Goal: Task Accomplishment & Management: Manage account settings

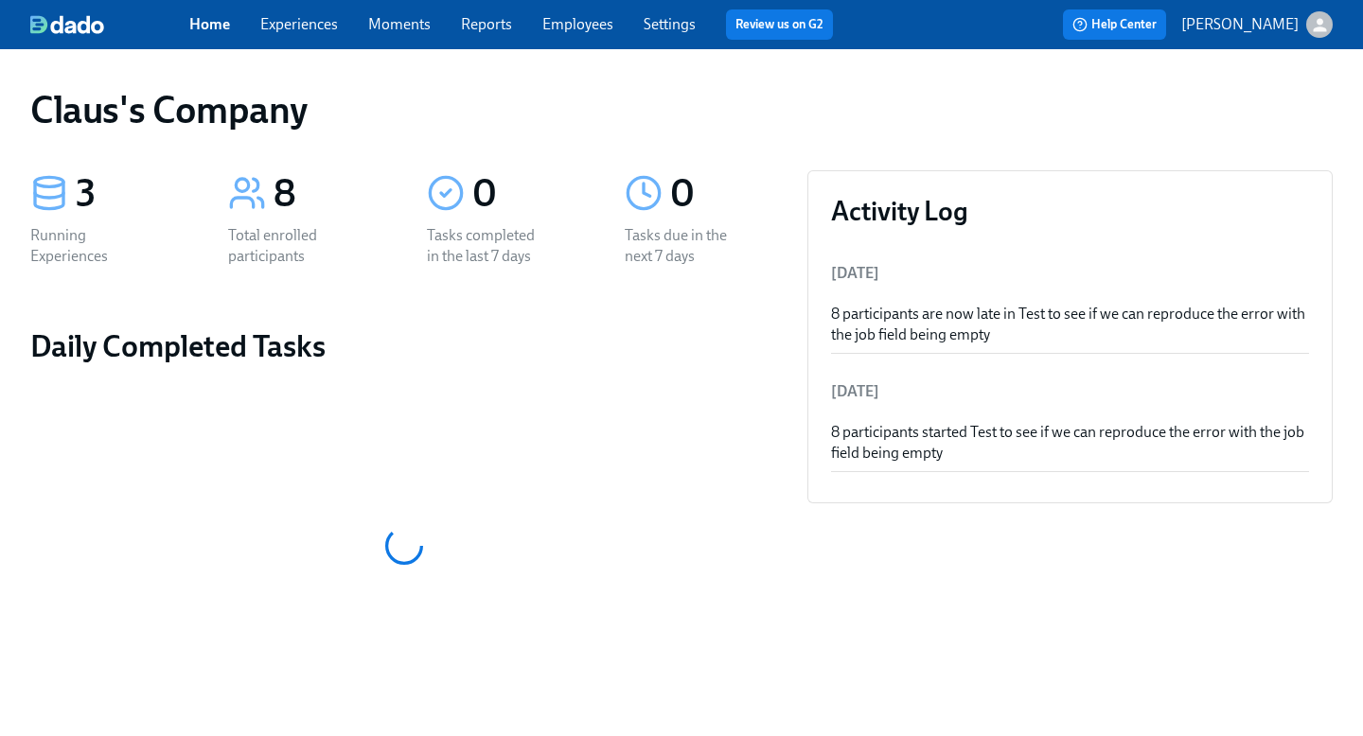
click at [327, 29] on link "Experiences" at bounding box center [299, 24] width 78 height 18
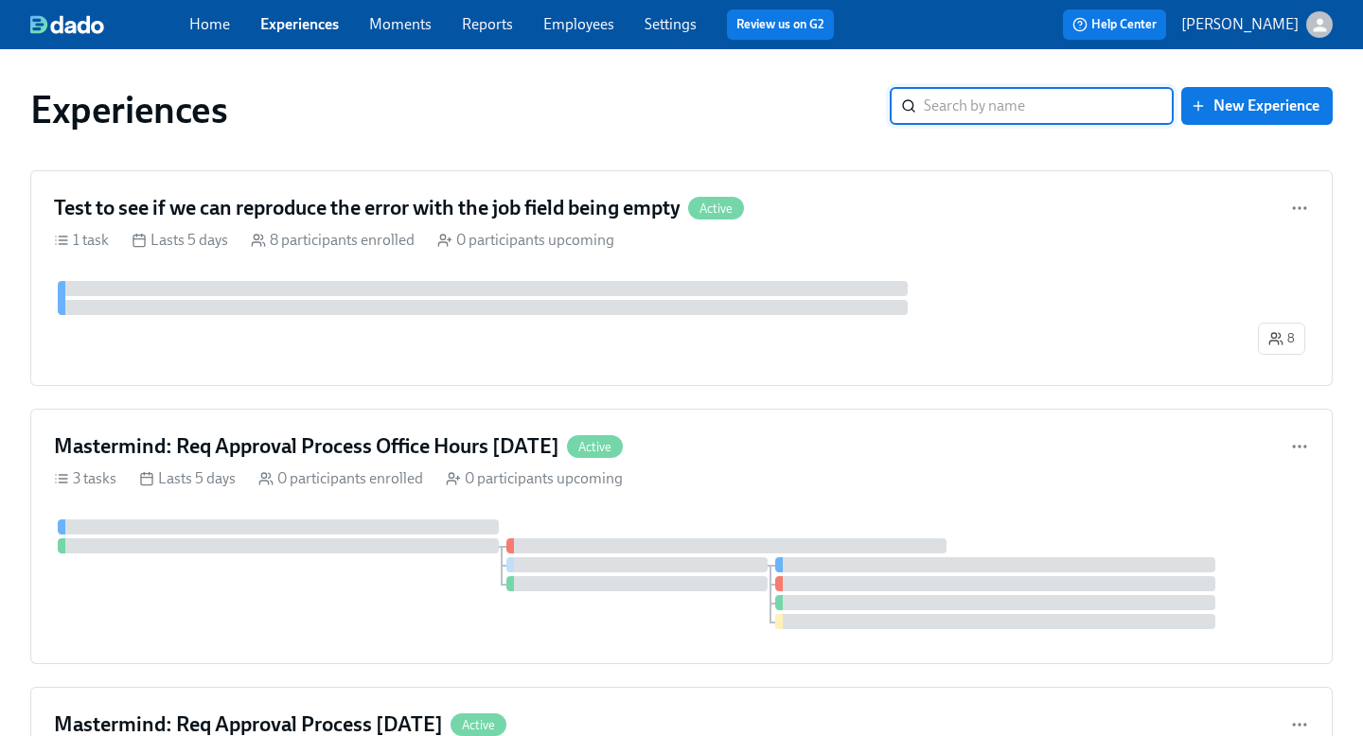
click at [664, 24] on link "Settings" at bounding box center [670, 24] width 52 height 18
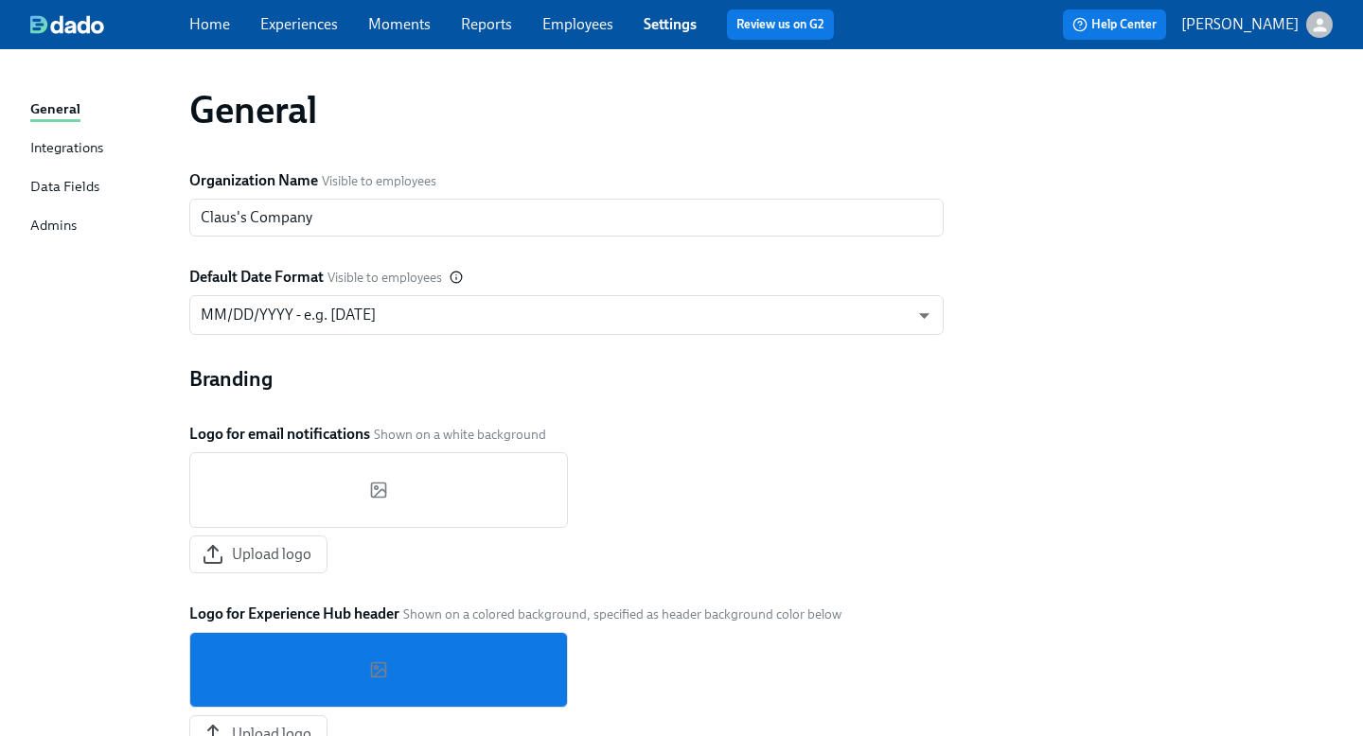
click at [1315, 19] on icon "button" at bounding box center [1320, 25] width 20 height 20
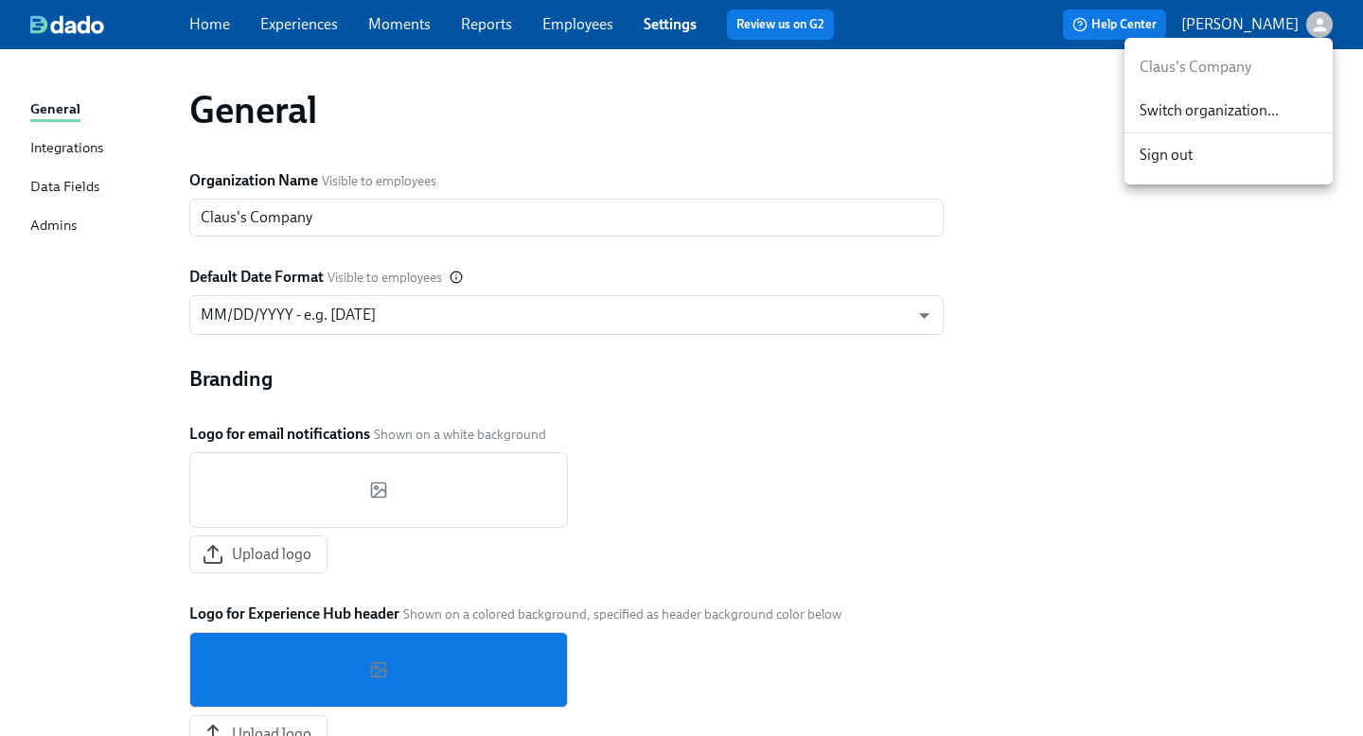
click at [1259, 118] on span "Switch organization..." at bounding box center [1228, 110] width 178 height 21
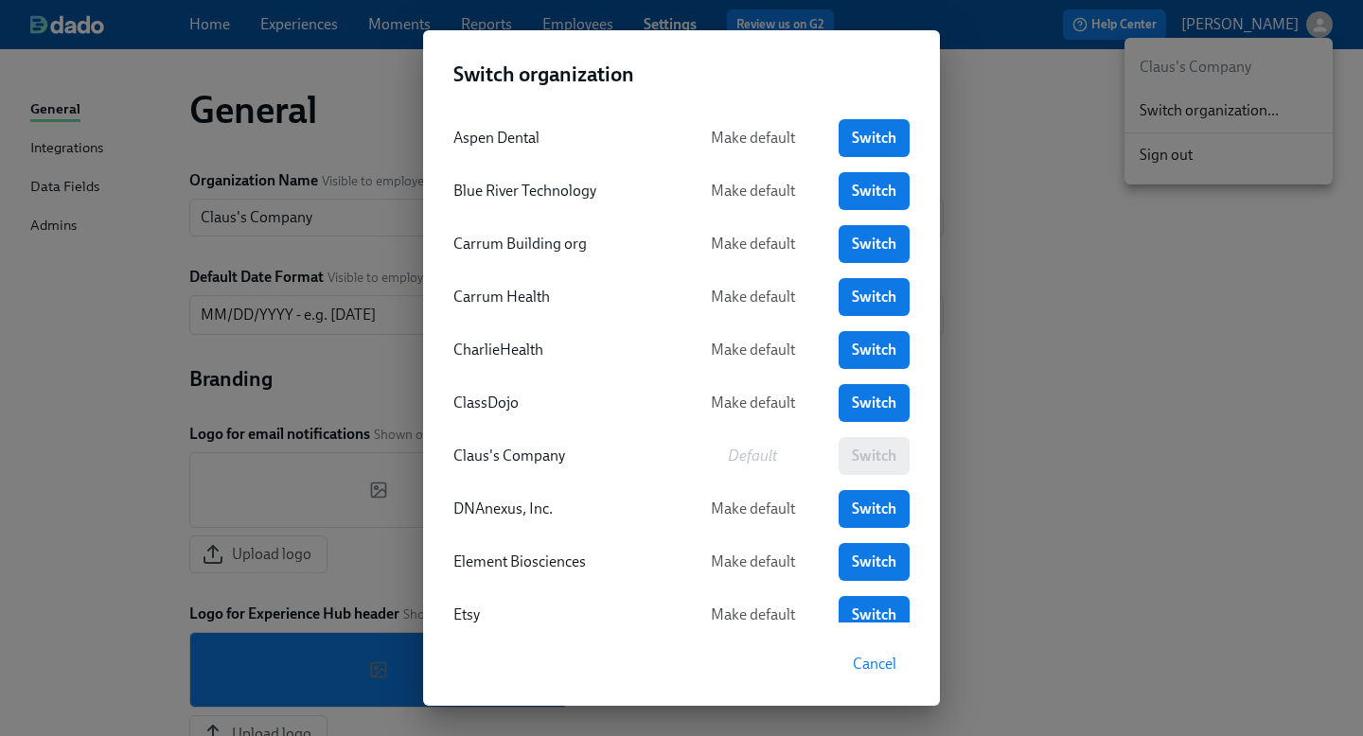
scroll to position [22, 0]
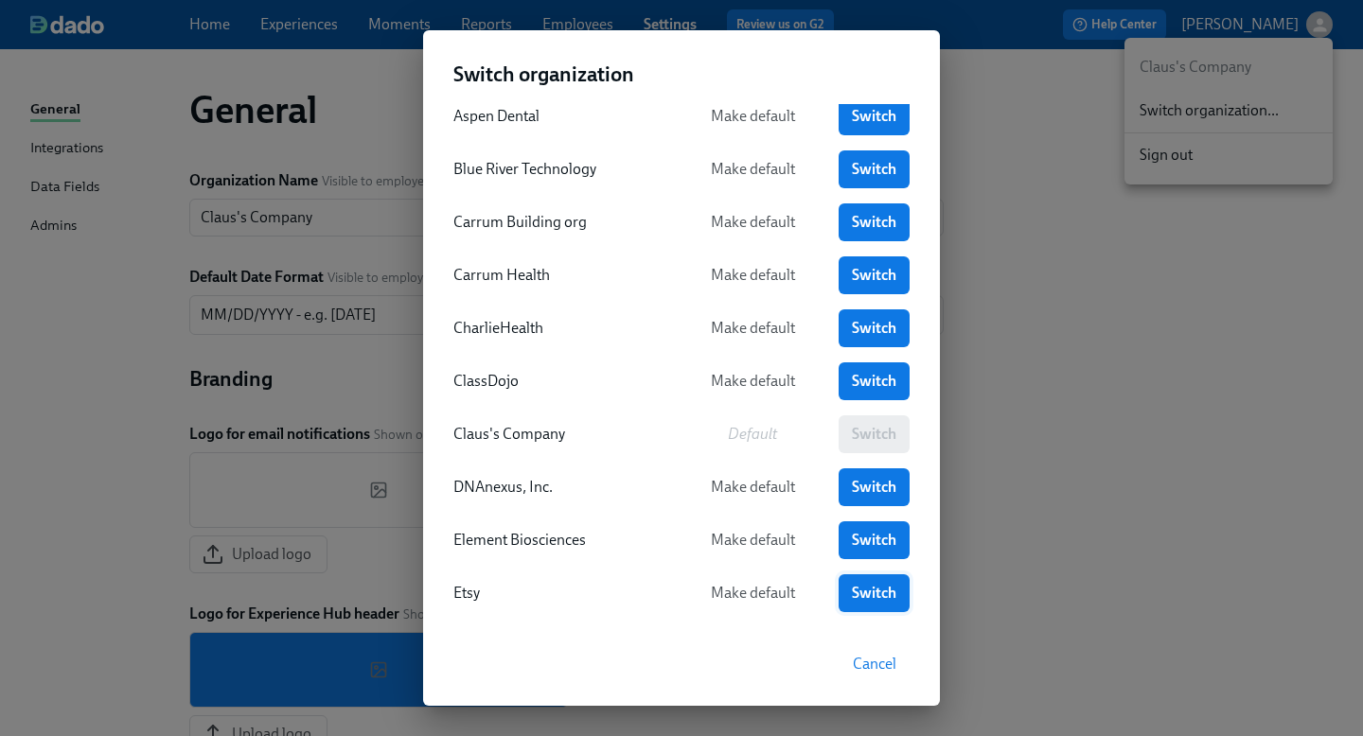
click at [855, 588] on span "Switch" at bounding box center [874, 593] width 44 height 19
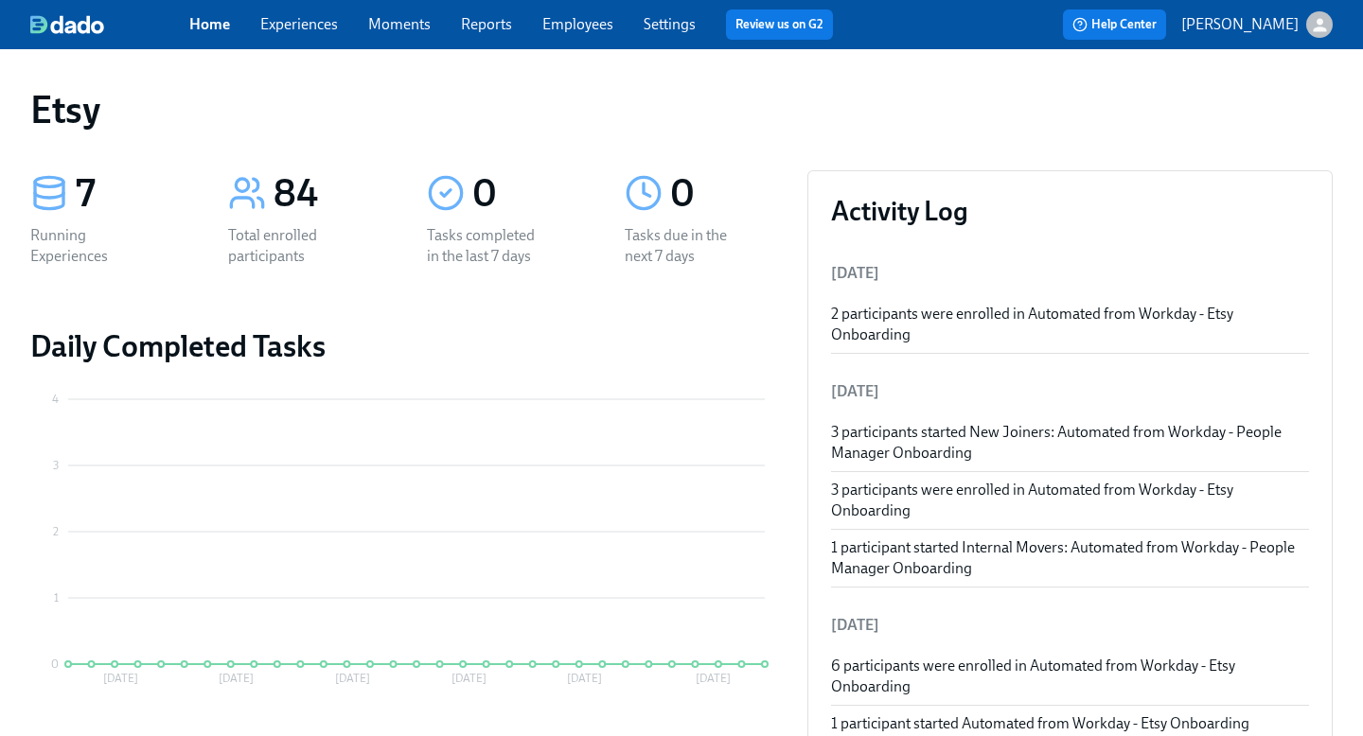
click at [309, 33] on span "Experiences" at bounding box center [299, 24] width 78 height 21
click at [308, 31] on link "Experiences" at bounding box center [299, 24] width 78 height 18
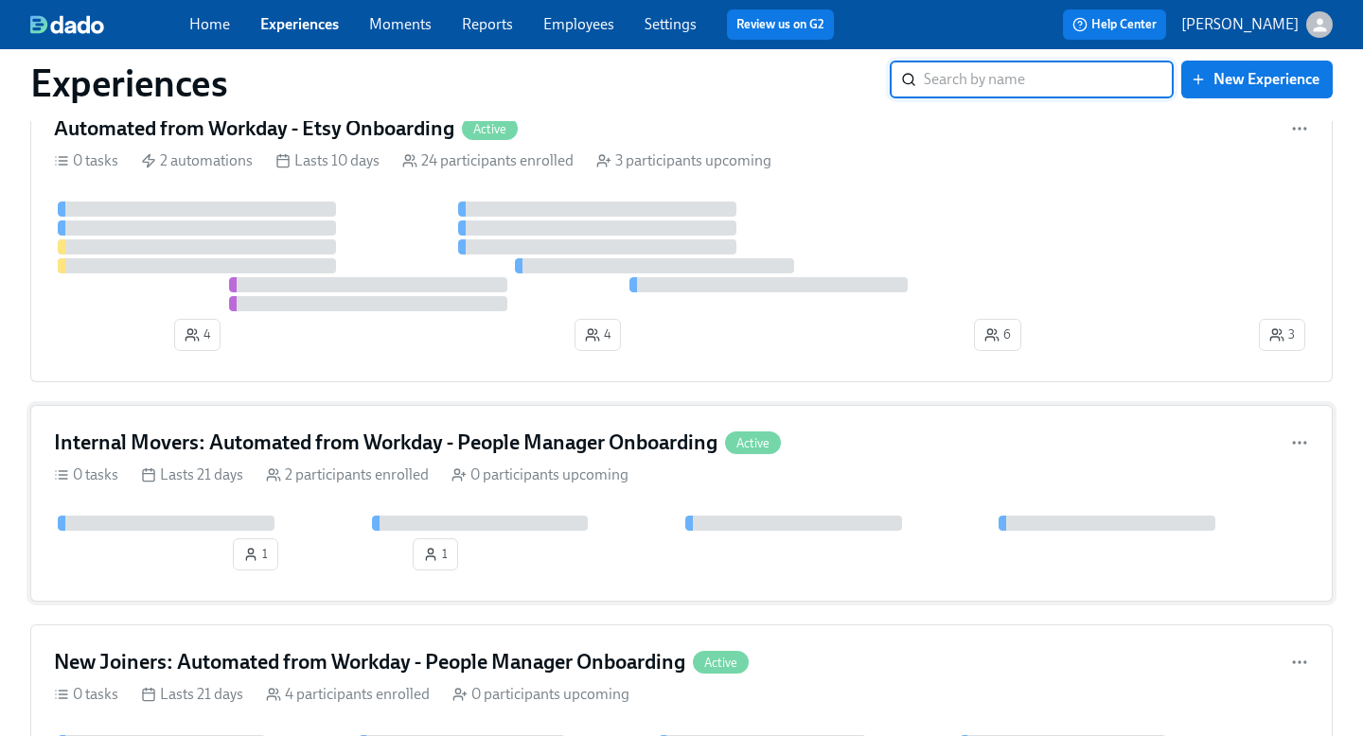
scroll to position [96, 0]
